Goal: Transaction & Acquisition: Download file/media

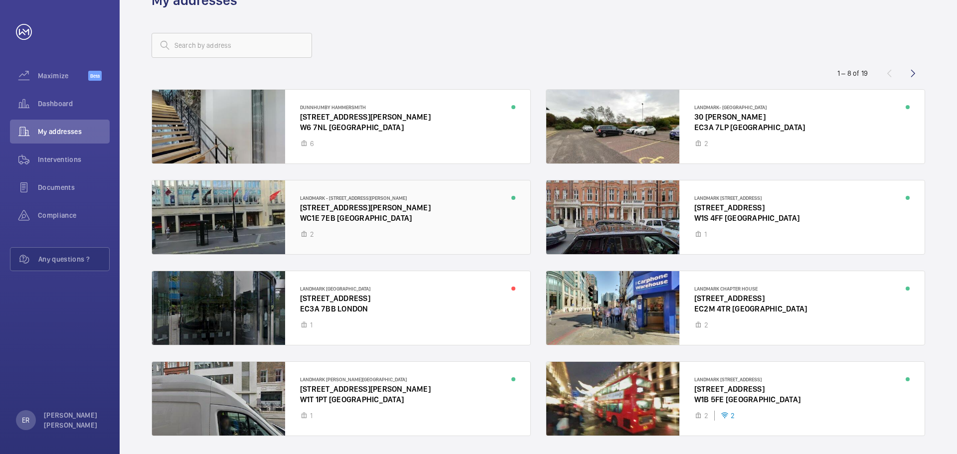
scroll to position [50, 0]
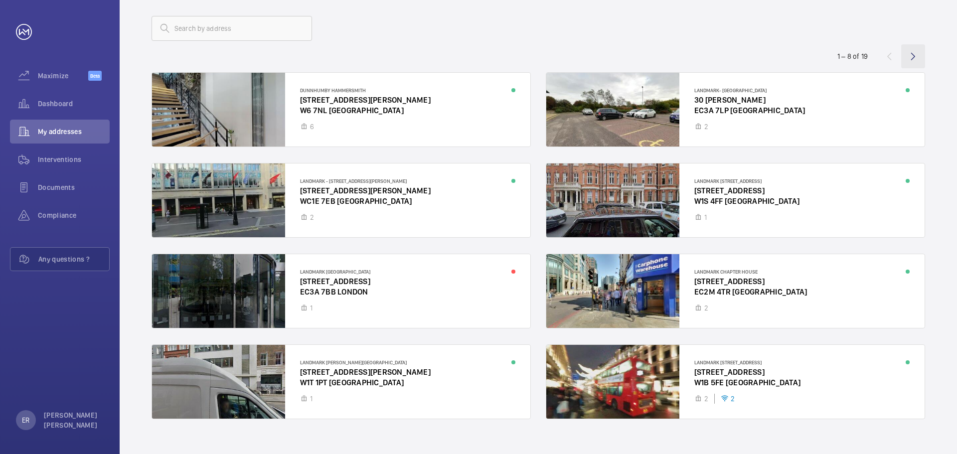
click at [917, 53] on wm-front-icon-button at bounding box center [913, 56] width 24 height 24
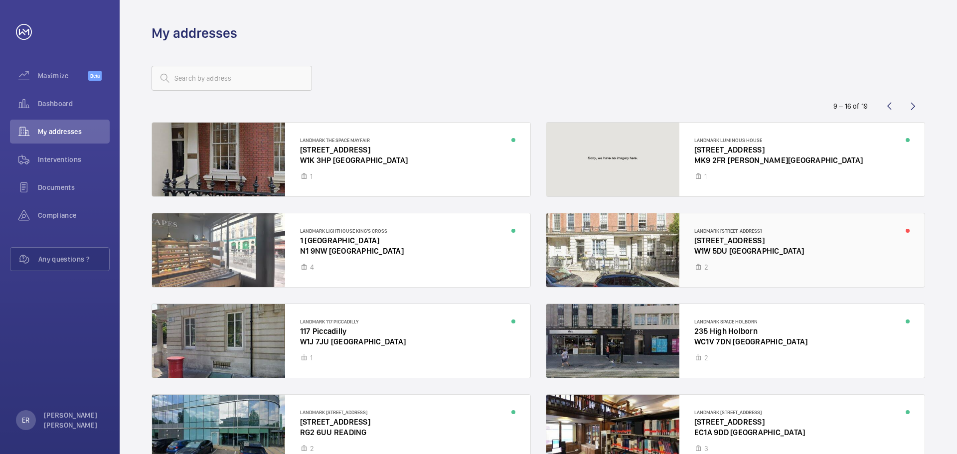
click at [717, 254] on div at bounding box center [735, 250] width 378 height 74
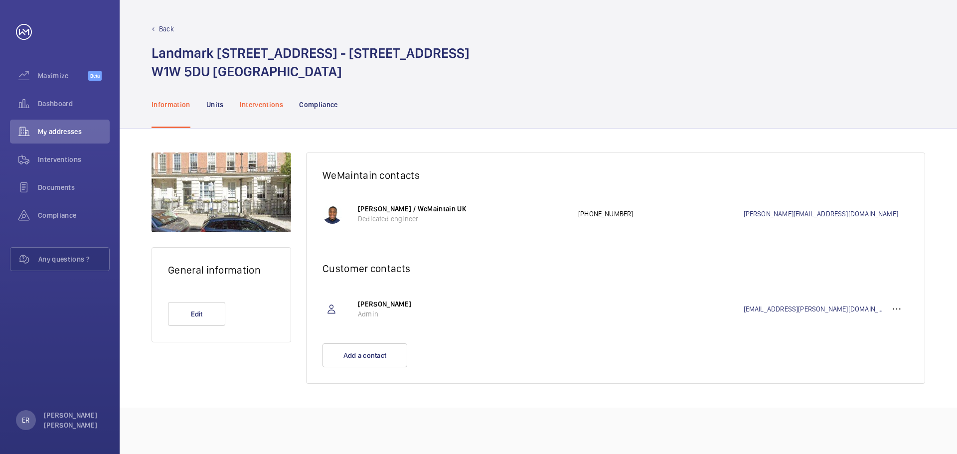
click at [257, 108] on p "Interventions" at bounding box center [262, 105] width 44 height 10
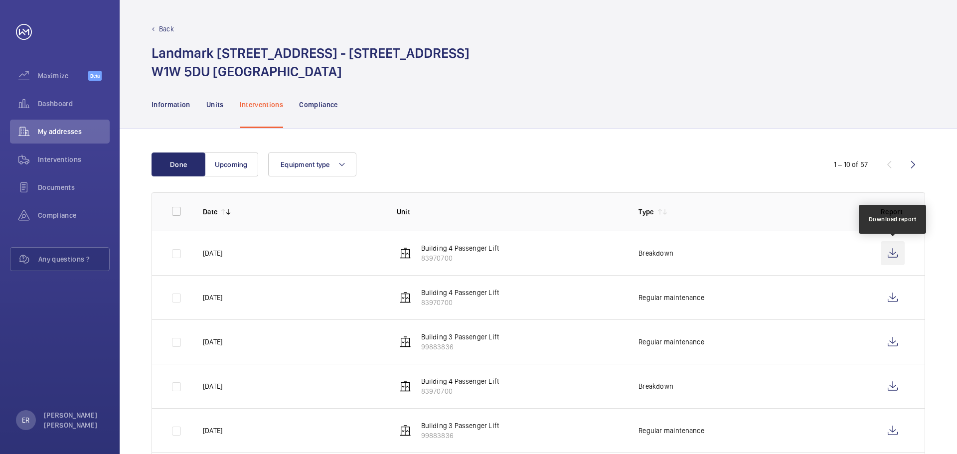
click at [897, 255] on wm-front-icon-button at bounding box center [892, 253] width 24 height 24
click at [172, 37] on div "Back Landmark [STREET_ADDRESS]" at bounding box center [537, 52] width 773 height 57
click at [169, 27] on p "Back" at bounding box center [166, 29] width 15 height 10
